Goal: Task Accomplishment & Management: Manage account settings

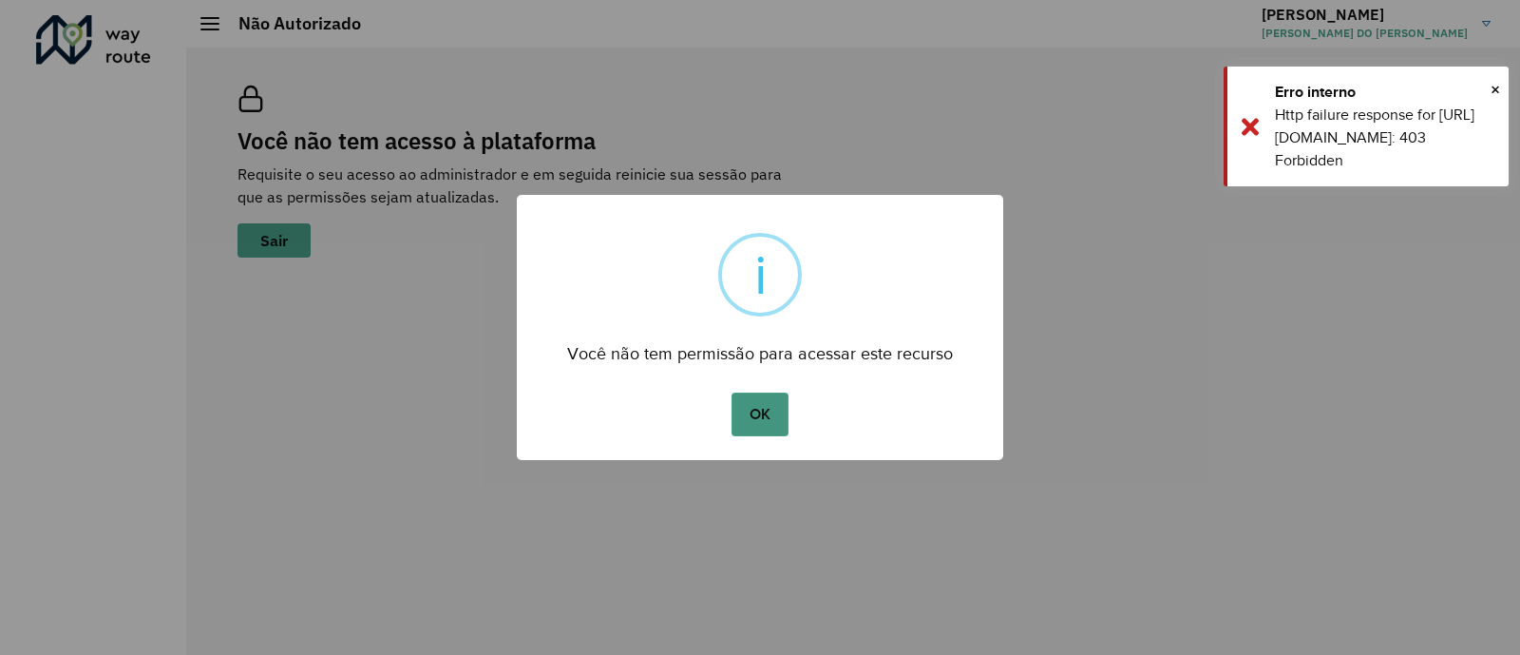
click at [759, 406] on button "OK" at bounding box center [760, 414] width 56 height 44
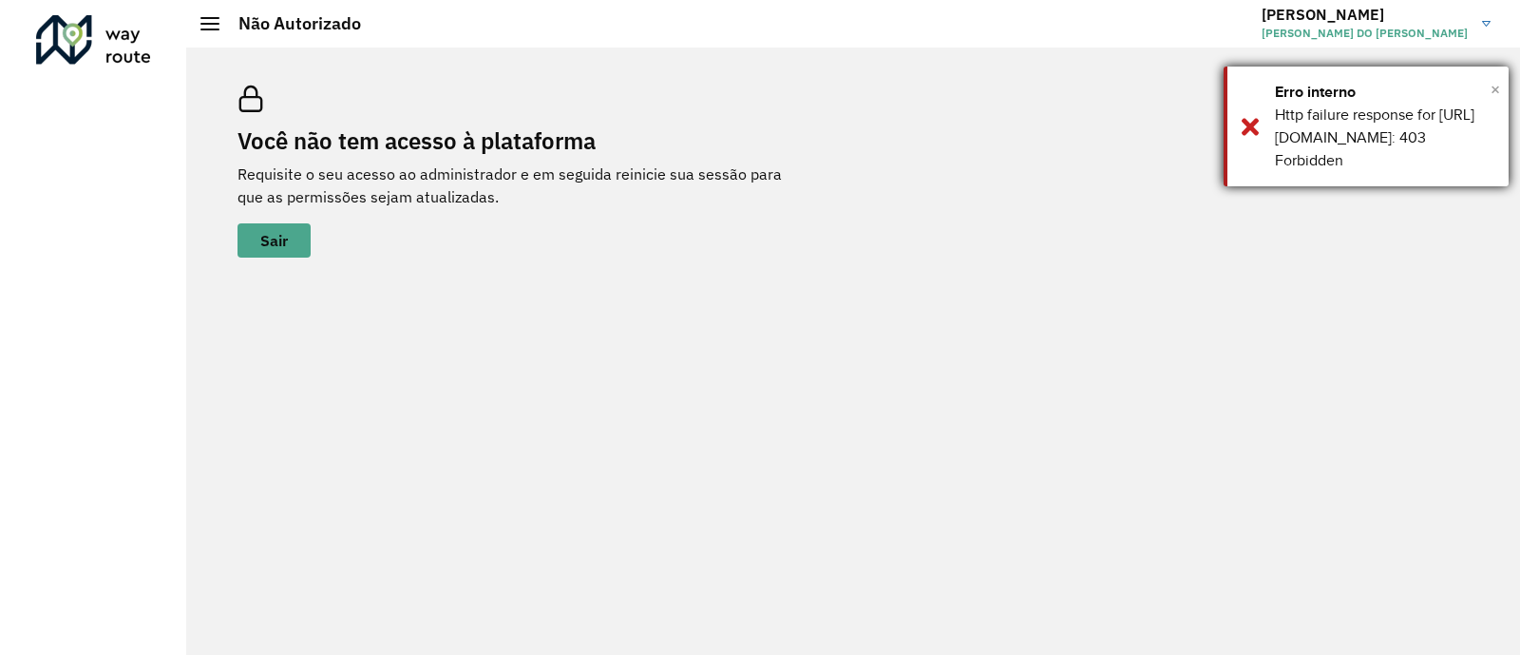
click at [1496, 90] on span "×" at bounding box center [1496, 89] width 10 height 29
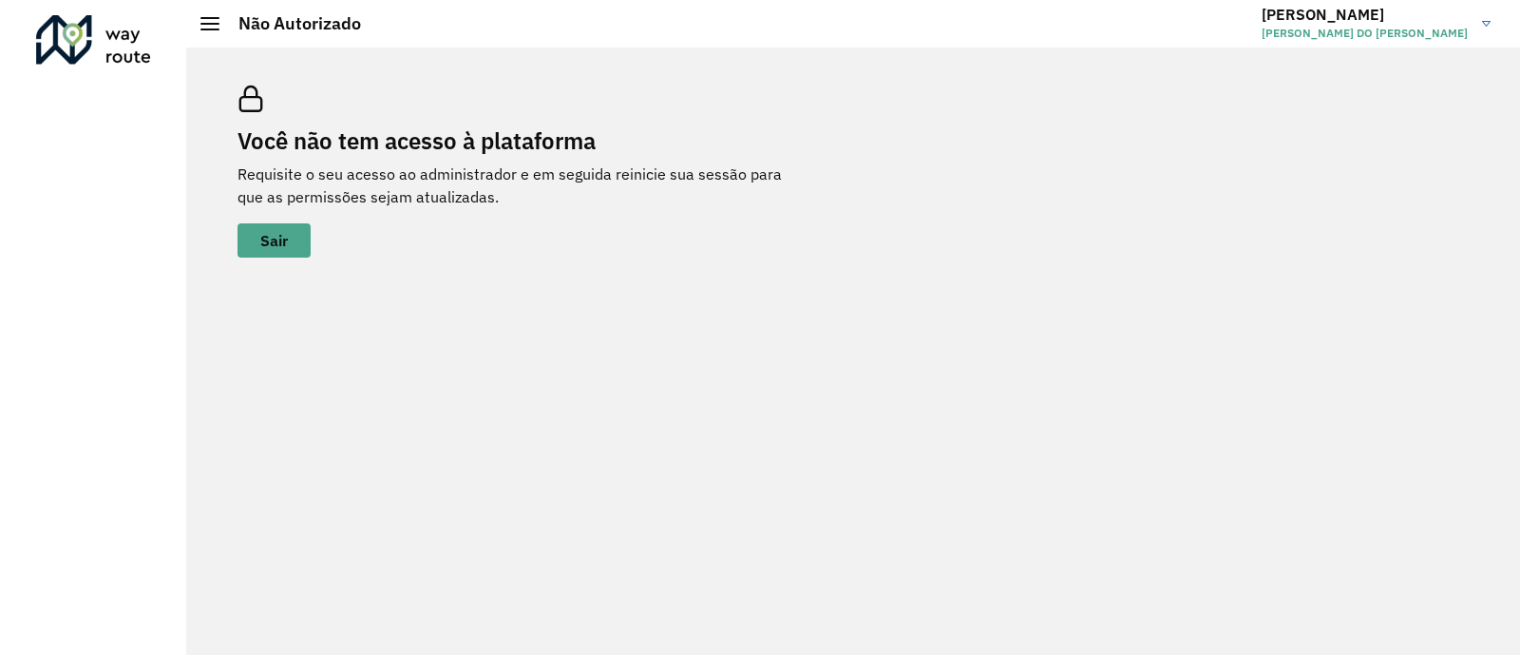
click at [1441, 16] on h3 "JEAN" at bounding box center [1365, 15] width 206 height 18
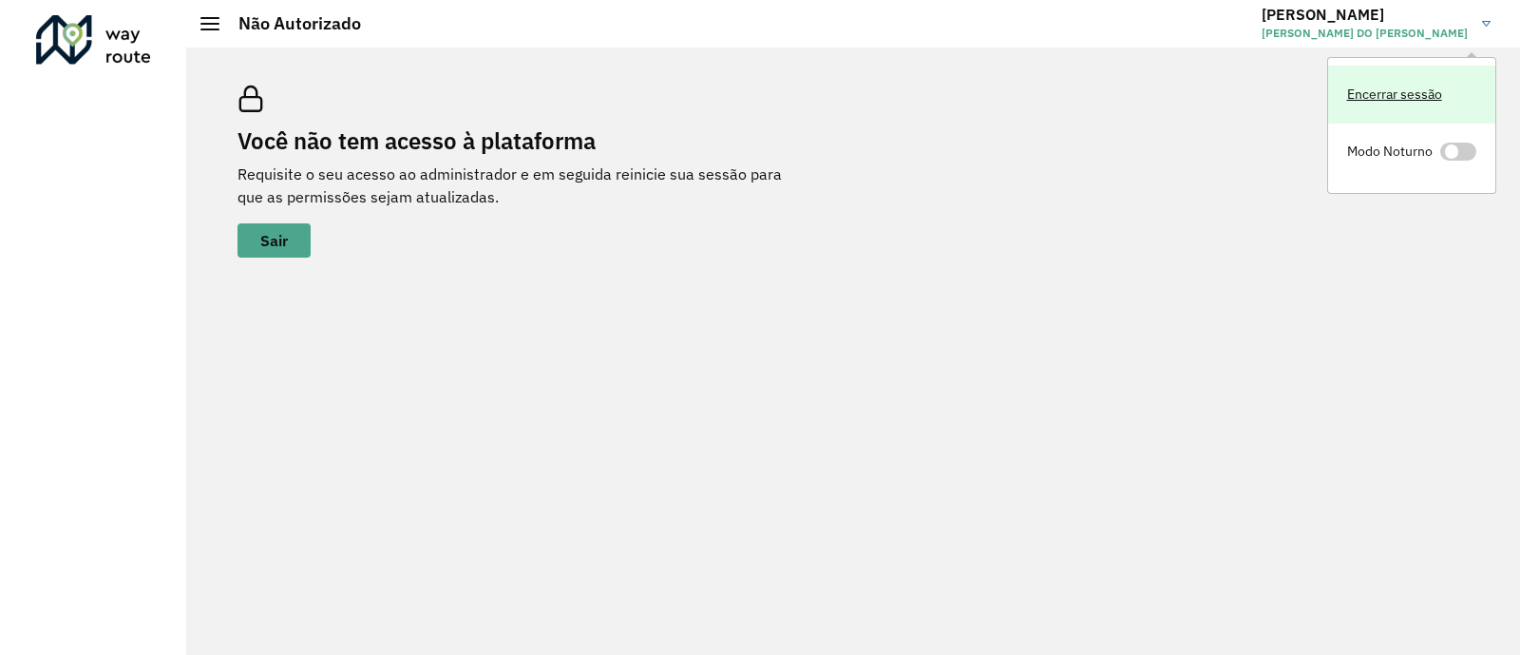
click at [1382, 83] on link "Encerrar sessão" at bounding box center [1411, 95] width 167 height 58
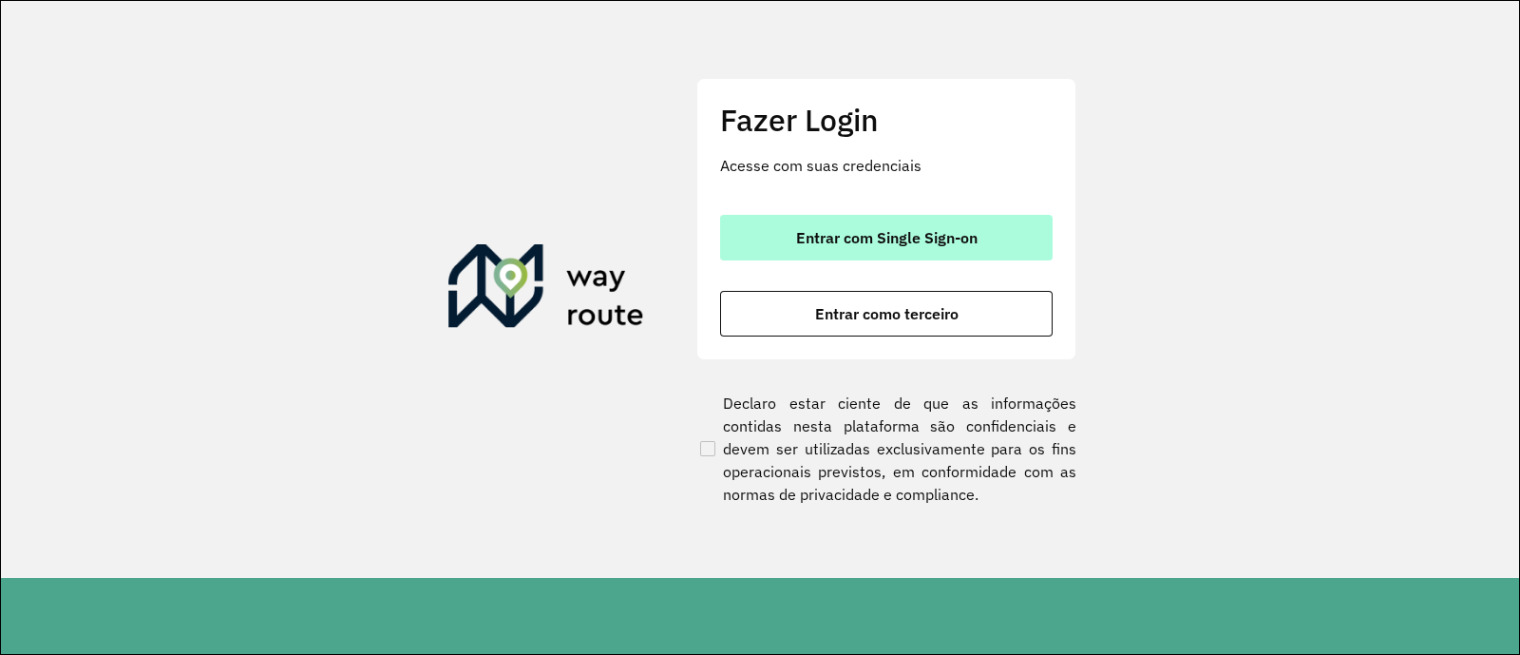
click at [893, 239] on span "Entrar com Single Sign-on" at bounding box center [886, 237] width 181 height 15
